Goal: Transaction & Acquisition: Purchase product/service

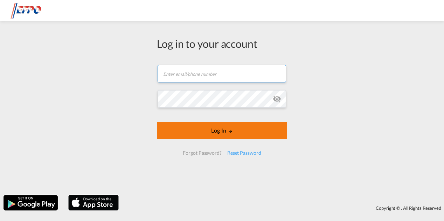
type input "[EMAIL_ADDRESS][DOMAIN_NAME]"
click at [215, 130] on button "Log In" at bounding box center [222, 131] width 130 height 18
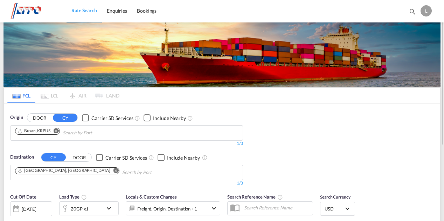
click at [57, 130] on md-icon "Remove" at bounding box center [56, 130] width 5 height 5
click at [56, 132] on body "Rate Search Enquiries Bookings Rate Search Enquiries Bookings" at bounding box center [222, 110] width 444 height 221
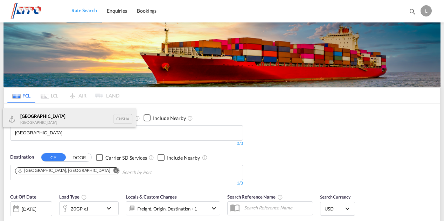
type input "[GEOGRAPHIC_DATA]"
click at [48, 114] on div "Shanghai [GEOGRAPHIC_DATA] CNSHA" at bounding box center [69, 118] width 133 height 21
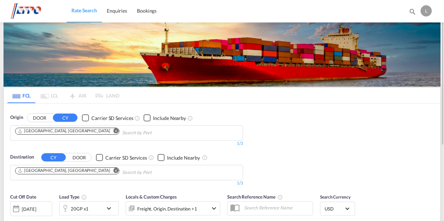
scroll to position [70, 0]
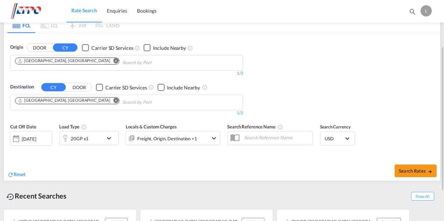
click at [47, 141] on div "[DATE]" at bounding box center [31, 138] width 42 height 15
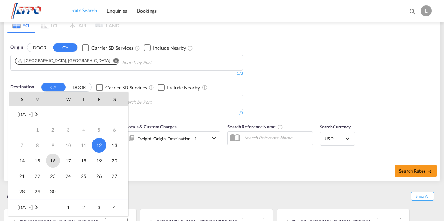
click at [57, 160] on span "16" at bounding box center [53, 161] width 14 height 14
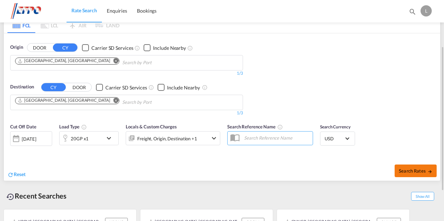
click at [428, 171] on md-icon "icon-arrow-right" at bounding box center [430, 171] width 5 height 5
type input "CNSHA to DEHAM / [DATE]"
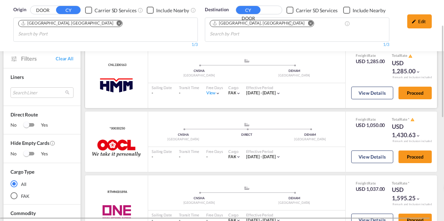
scroll to position [23, 0]
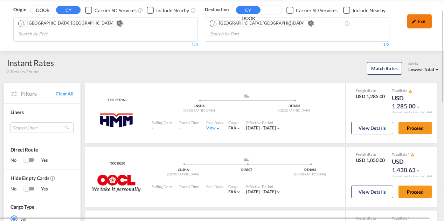
click at [417, 21] on div "Edit" at bounding box center [420, 21] width 25 height 14
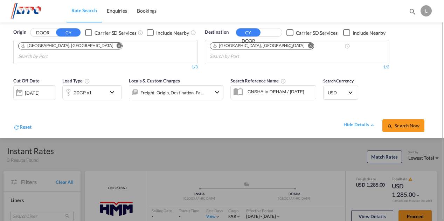
click at [39, 90] on div "[DATE]" at bounding box center [32, 93] width 14 height 6
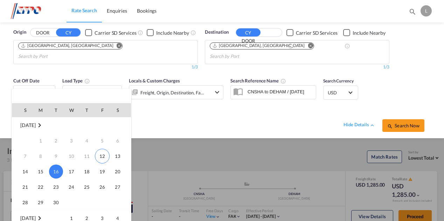
click at [217, 110] on div at bounding box center [222, 110] width 444 height 221
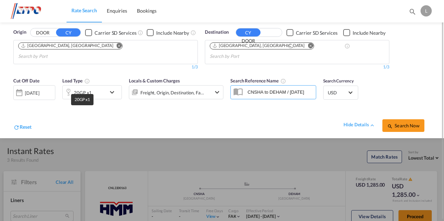
click at [88, 88] on div "20GP x1" at bounding box center [83, 93] width 18 height 10
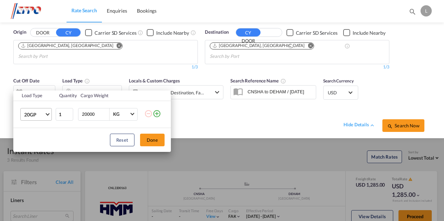
click at [48, 113] on span "Choose: \a20GP" at bounding box center [48, 113] width 4 height 4
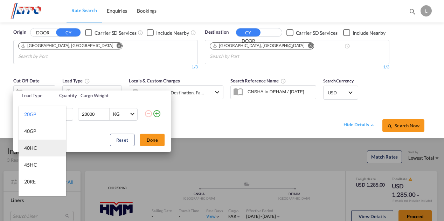
click at [36, 149] on div "40HC" at bounding box center [30, 147] width 13 height 7
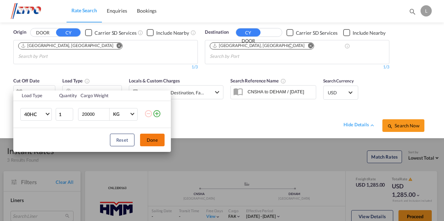
click at [159, 136] on button "Done" at bounding box center [152, 140] width 25 height 13
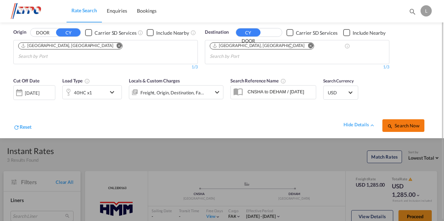
click at [400, 119] on button "Search Now" at bounding box center [404, 125] width 42 height 13
